Goal: Find specific page/section: Find specific page/section

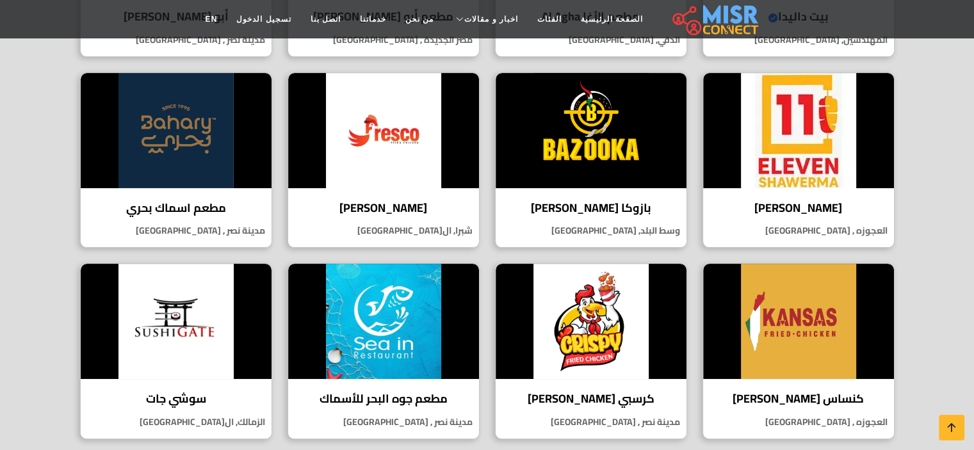
scroll to position [344, 0]
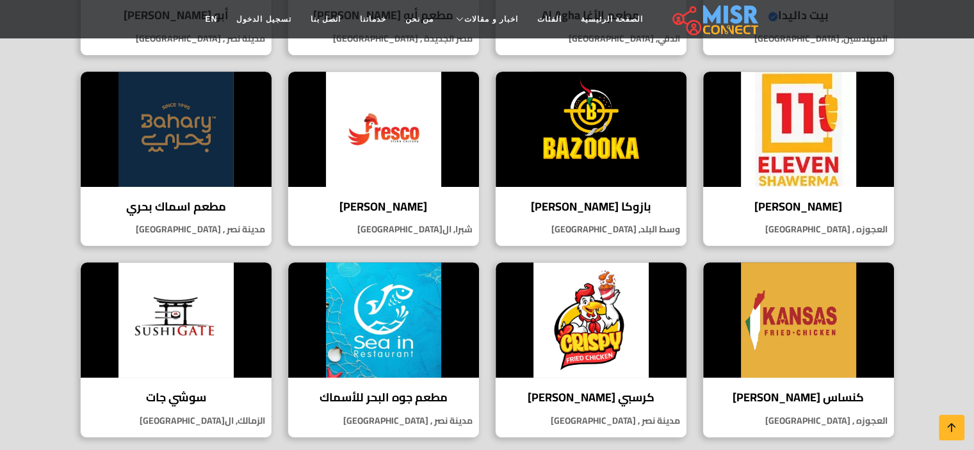
click at [940, 246] on section "مطاعم بيت داليدا Verified account مطعم بيت داليدا – أكلات شرقية على أصولها في ق…" at bounding box center [487, 332] width 974 height 1151
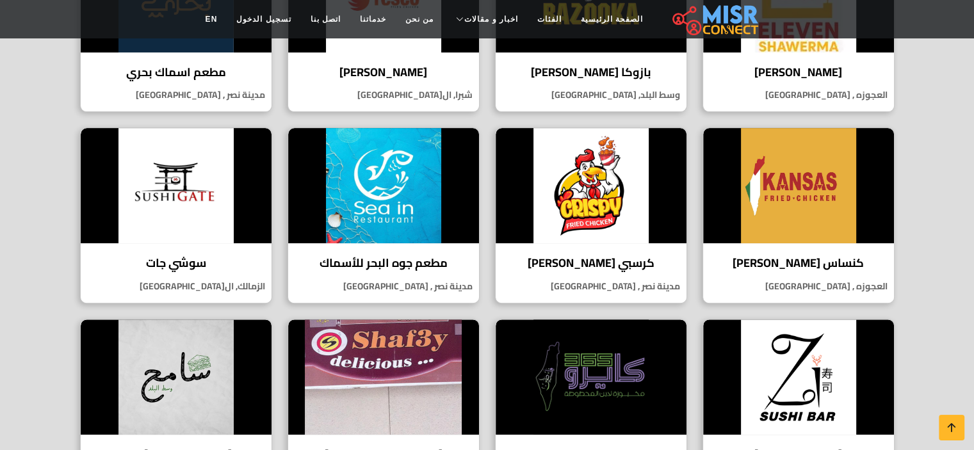
scroll to position [481, 0]
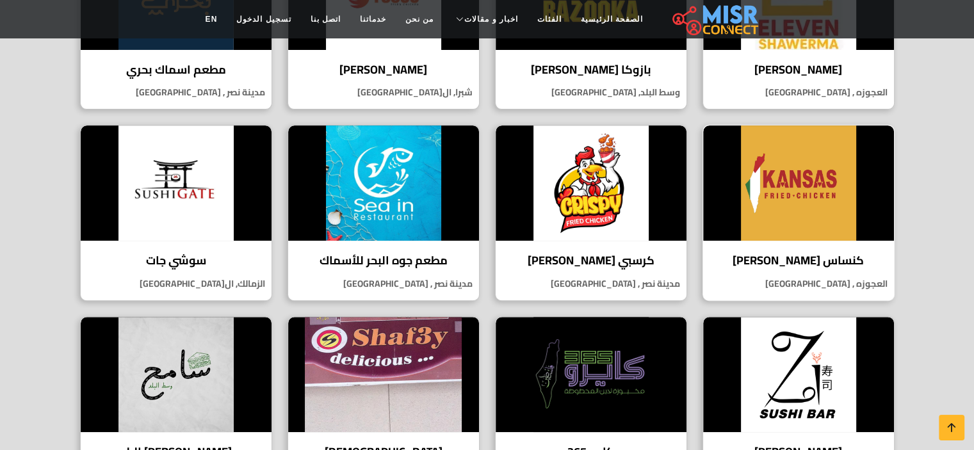
click at [799, 190] on img at bounding box center [798, 182] width 191 height 115
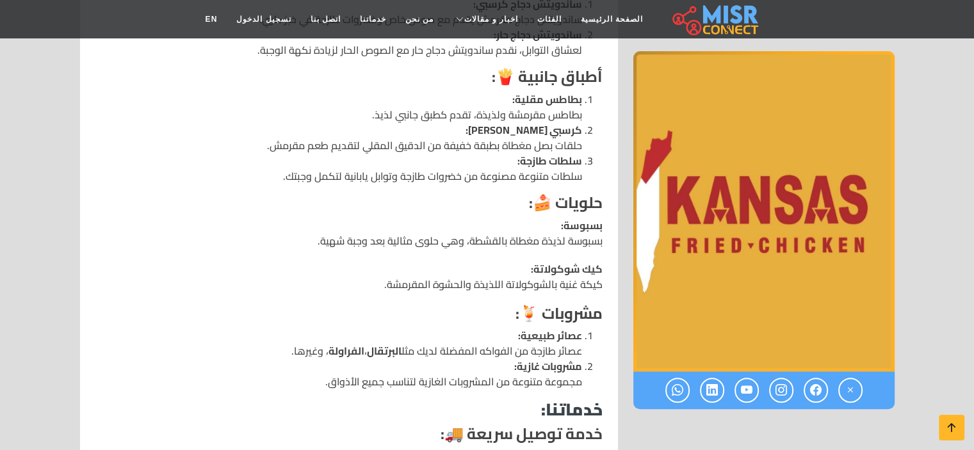
scroll to position [904, 0]
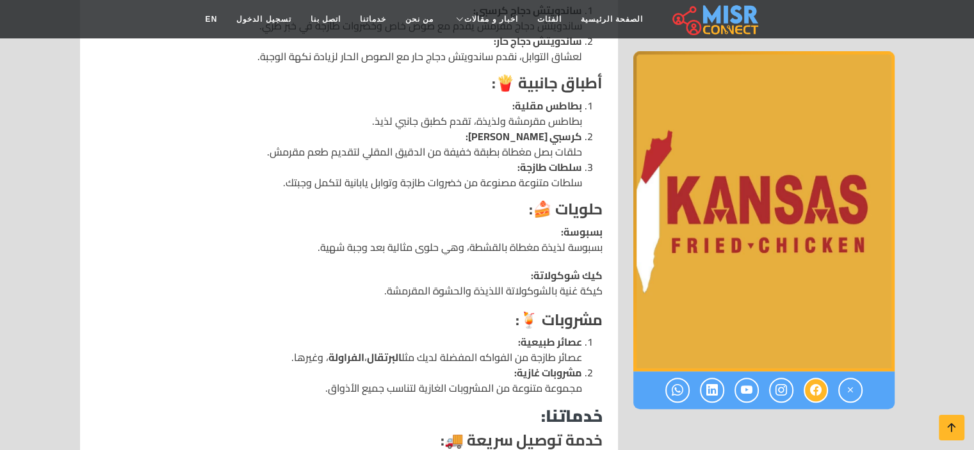
click at [817, 386] on icon at bounding box center [816, 390] width 12 height 21
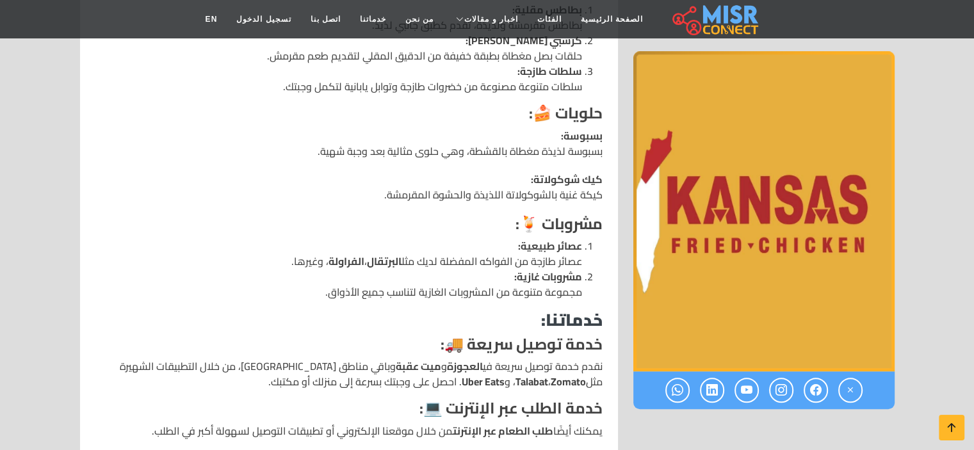
scroll to position [999, 0]
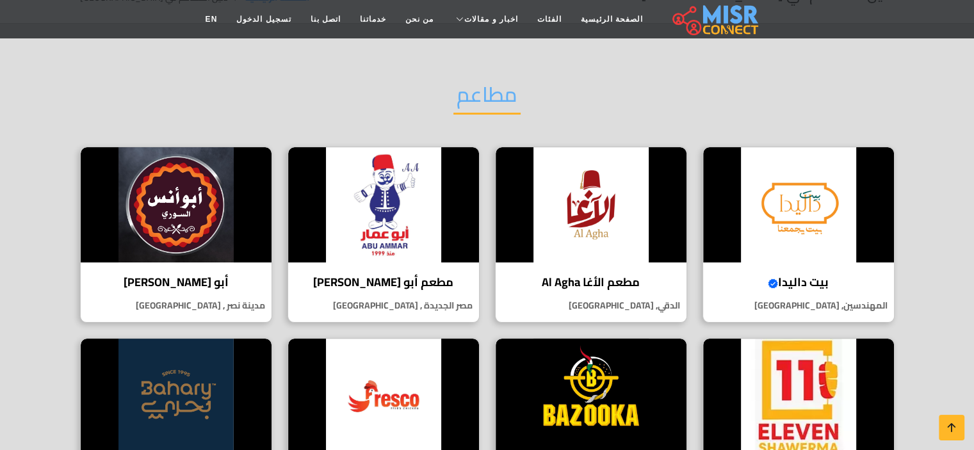
scroll to position [77, 0]
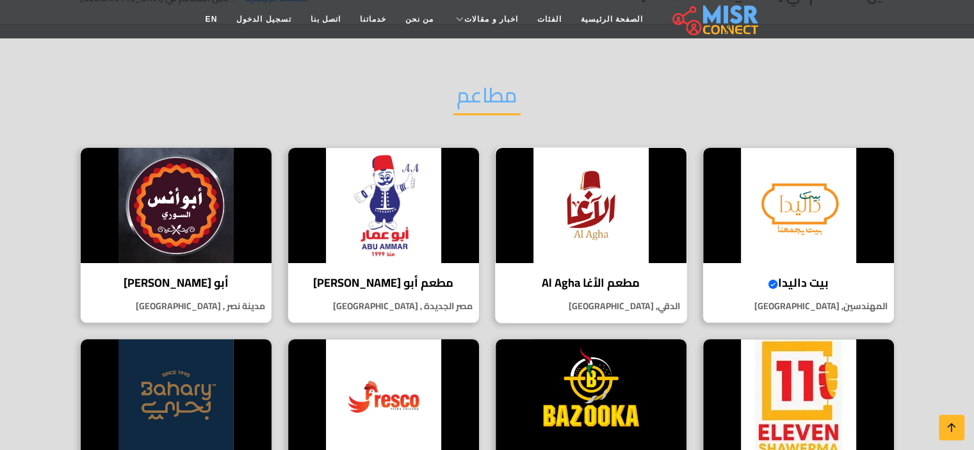
click at [623, 212] on img at bounding box center [590, 205] width 191 height 115
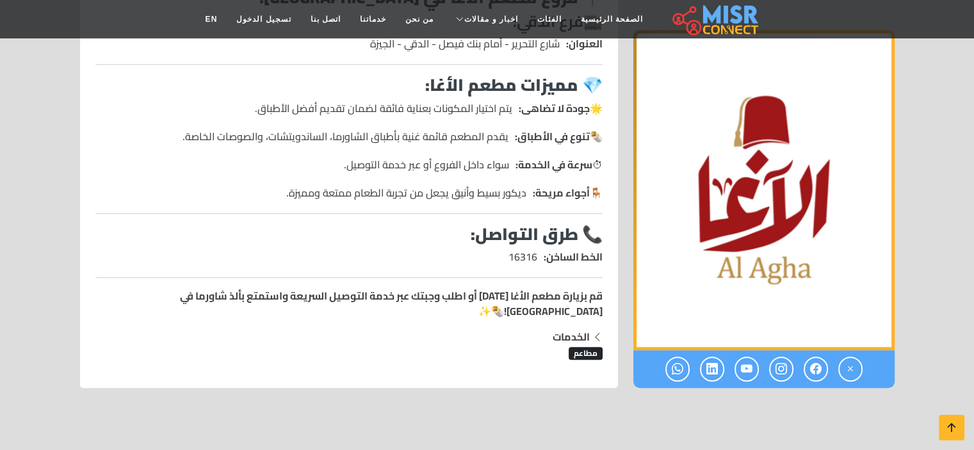
scroll to position [767, 0]
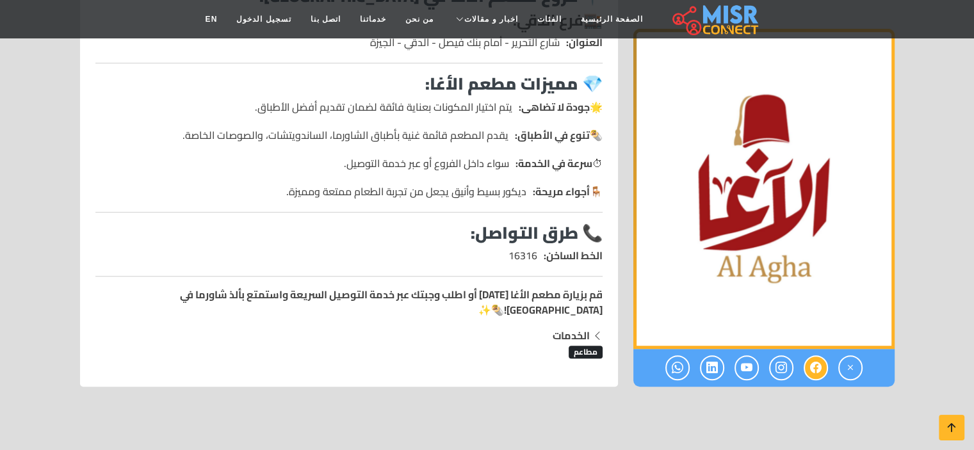
click at [823, 355] on link at bounding box center [815, 367] width 24 height 25
